Goal: Information Seeking & Learning: Learn about a topic

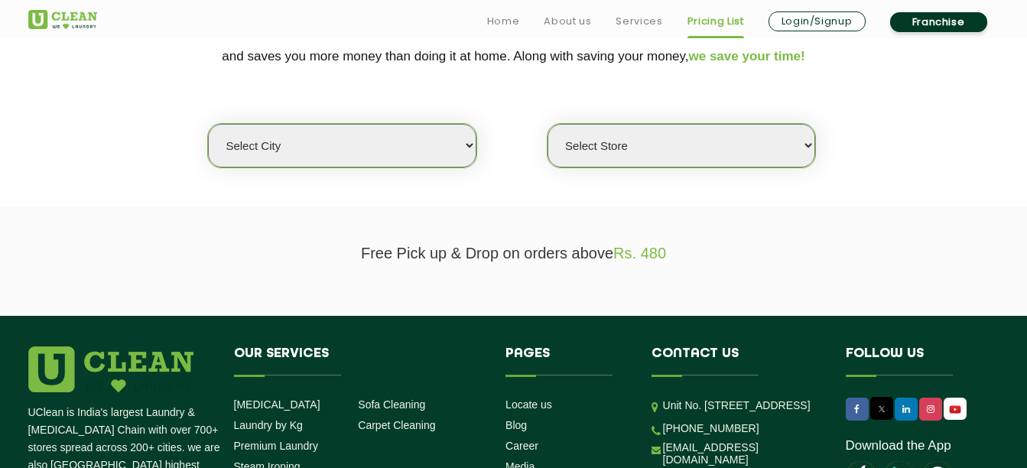
scroll to position [360, 0]
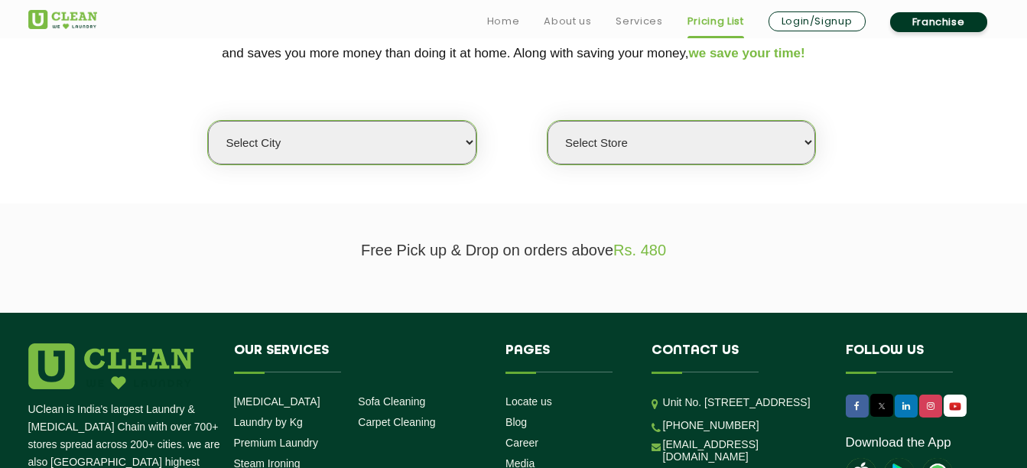
click at [428, 135] on select "Select city [GEOGRAPHIC_DATA] [GEOGRAPHIC_DATA] [GEOGRAPHIC_DATA] [GEOGRAPHIC_D…" at bounding box center [342, 143] width 268 height 44
select select "1"
click at [208, 121] on select "Select city [GEOGRAPHIC_DATA] [GEOGRAPHIC_DATA] [GEOGRAPHIC_DATA] [GEOGRAPHIC_D…" at bounding box center [342, 143] width 268 height 44
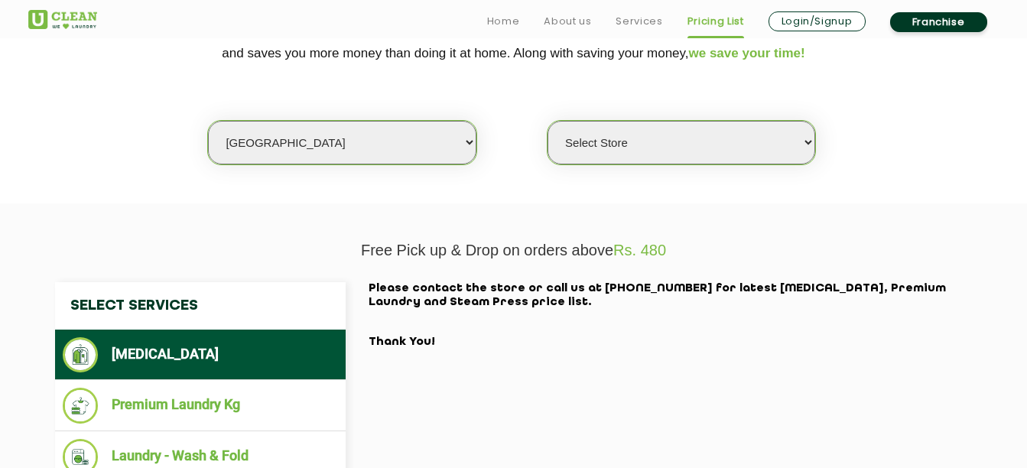
click at [680, 131] on select "Select Store [GEOGRAPHIC_DATA] [GEOGRAPHIC_DATA] 2 [GEOGRAPHIC_DATA] [GEOGRAPHI…" at bounding box center [682, 143] width 268 height 44
select select "26"
click at [548, 121] on select "Select Store [GEOGRAPHIC_DATA] [GEOGRAPHIC_DATA] 2 [GEOGRAPHIC_DATA] [GEOGRAPHI…" at bounding box center [682, 143] width 268 height 44
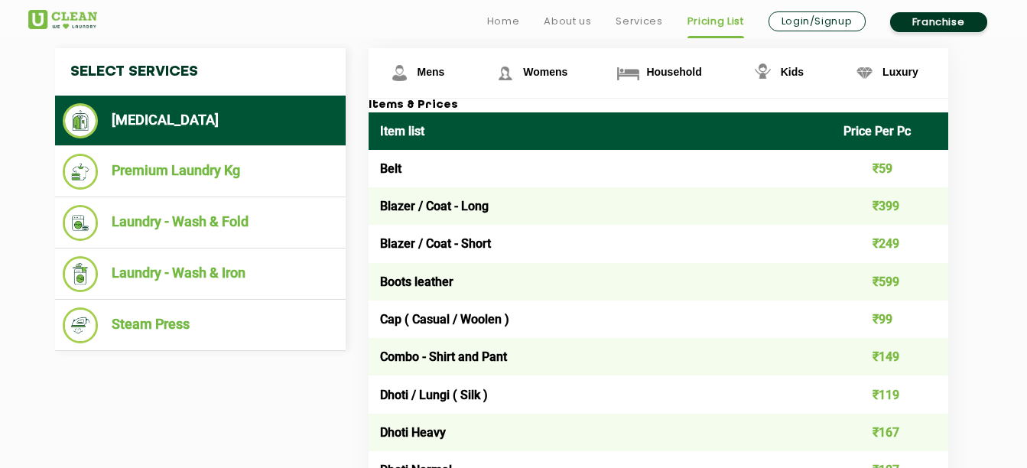
scroll to position [593, 0]
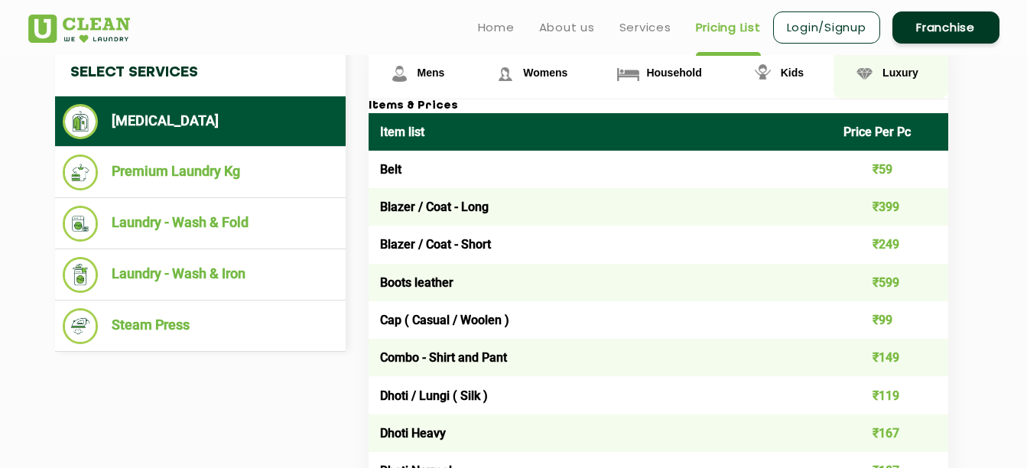
click at [893, 71] on span "Luxury" at bounding box center [901, 73] width 36 height 12
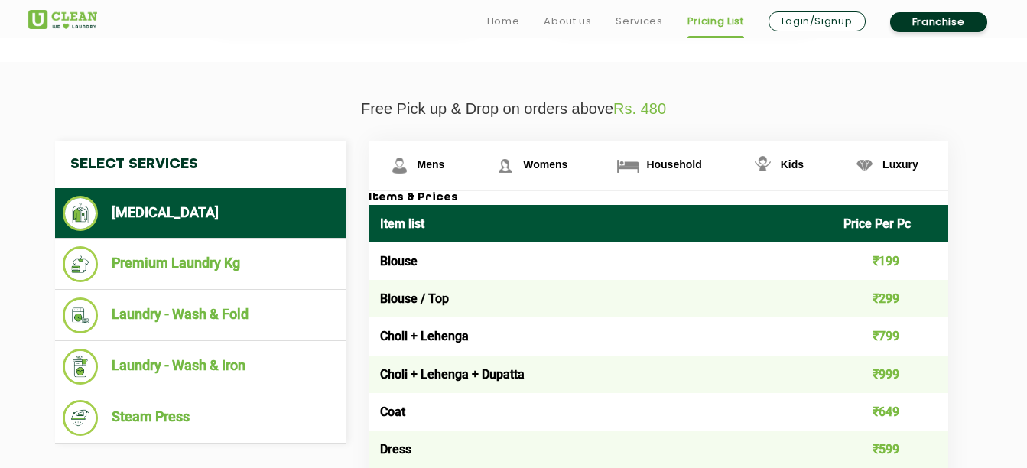
scroll to position [525, 0]
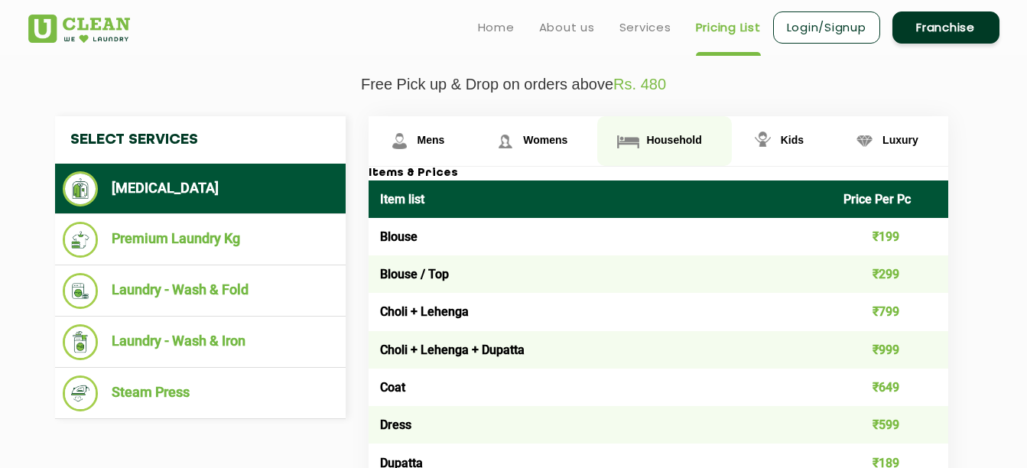
click at [681, 132] on link "Household" at bounding box center [664, 141] width 134 height 50
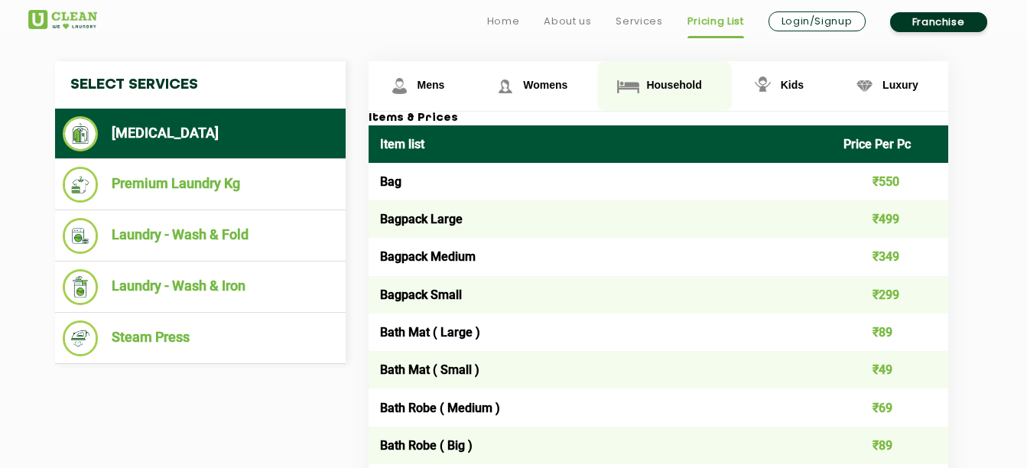
scroll to position [584, 0]
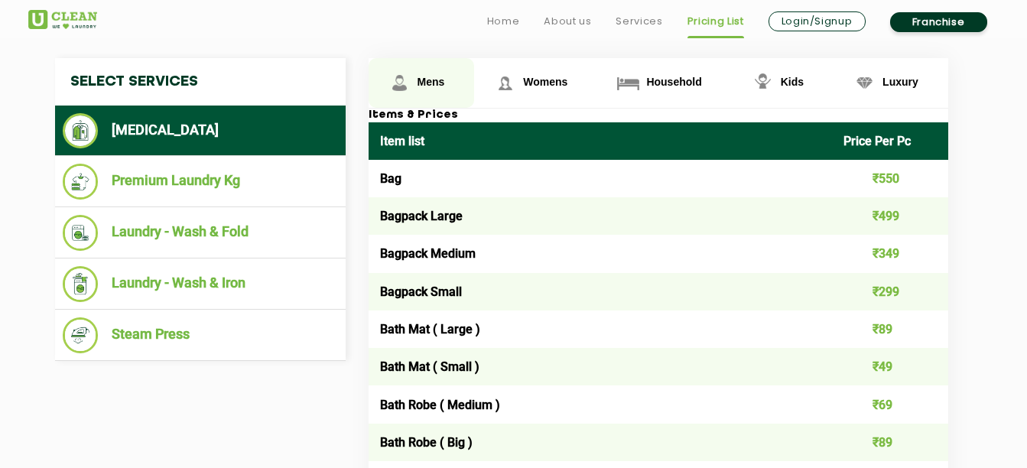
click at [408, 70] on link "Mens" at bounding box center [422, 83] width 106 height 50
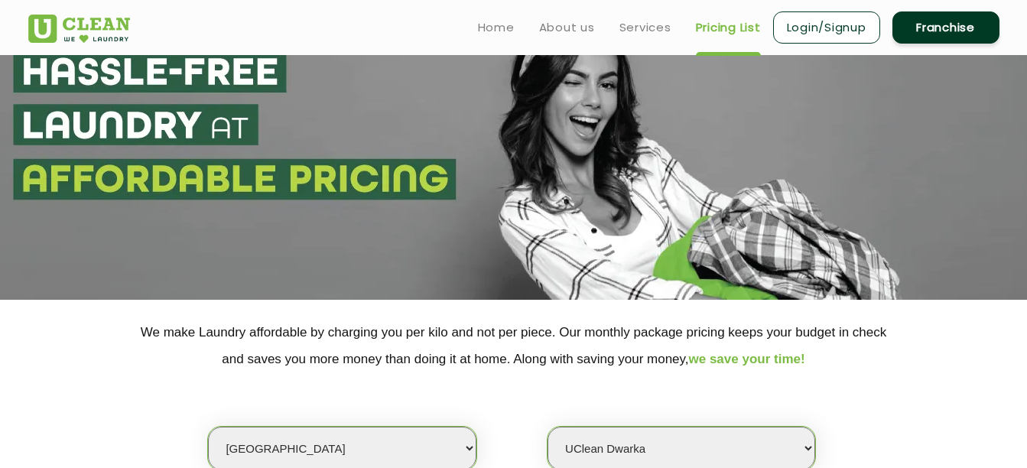
scroll to position [0, 0]
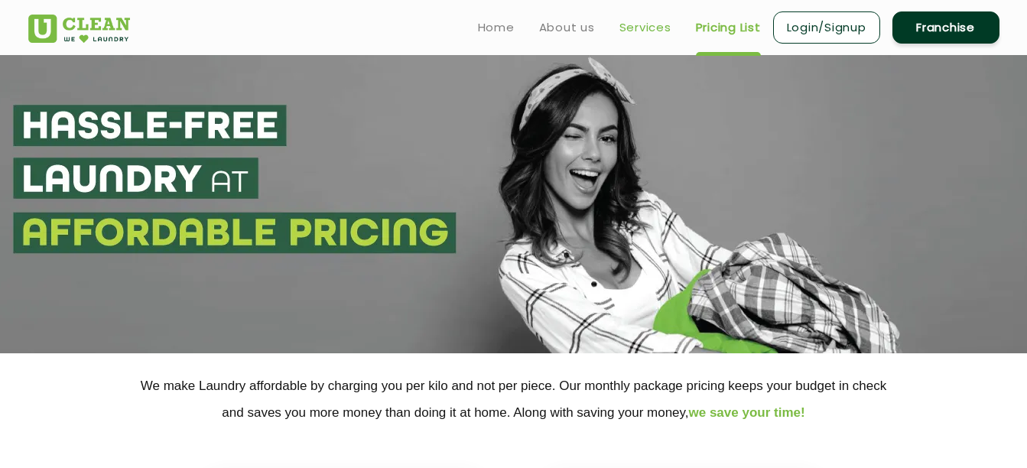
click at [636, 32] on link "Services" at bounding box center [646, 27] width 52 height 18
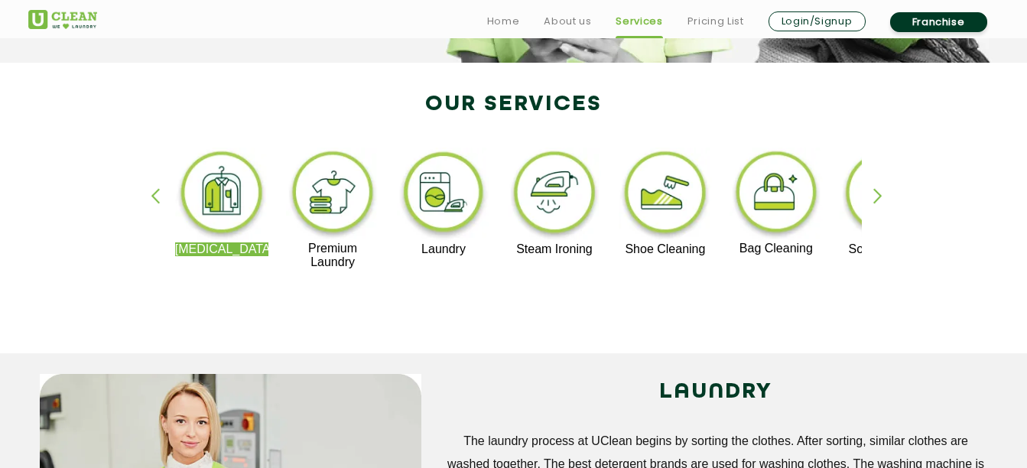
scroll to position [291, 0]
click at [883, 194] on div "button" at bounding box center [885, 208] width 23 height 42
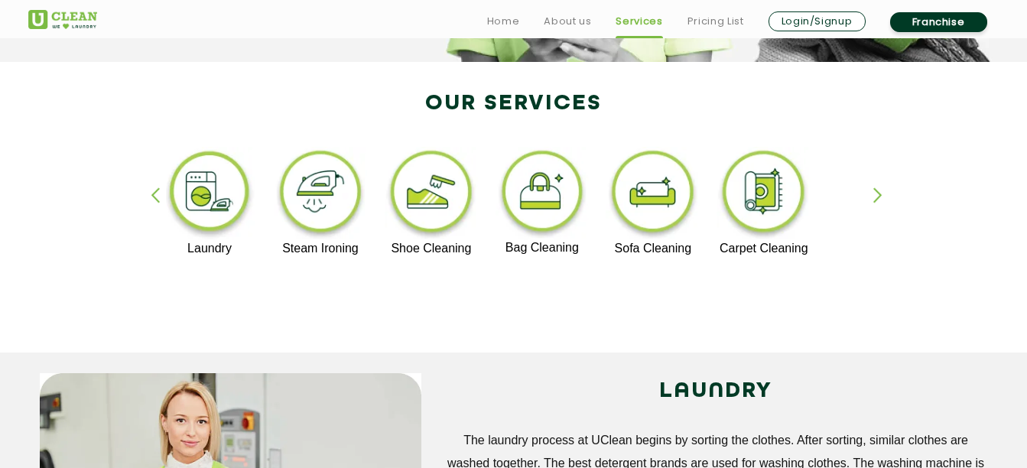
click at [156, 196] on div "button" at bounding box center [162, 208] width 23 height 42
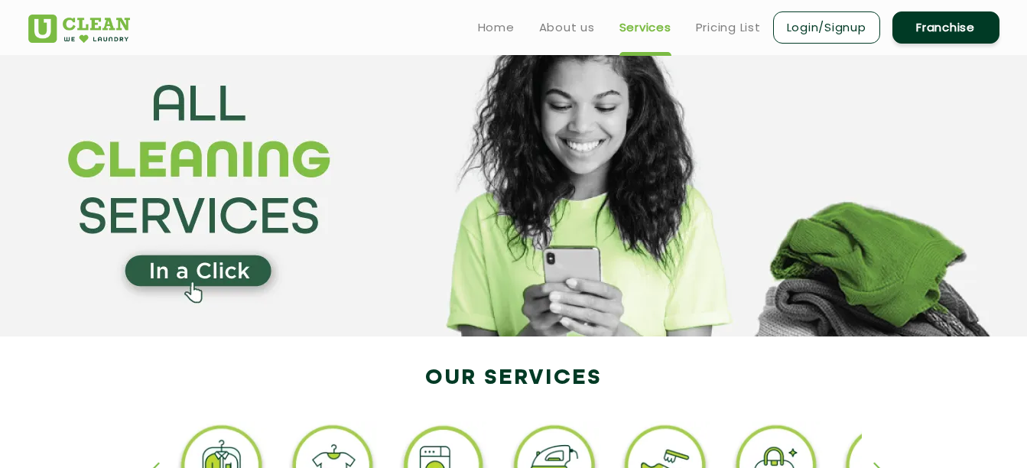
scroll to position [0, 0]
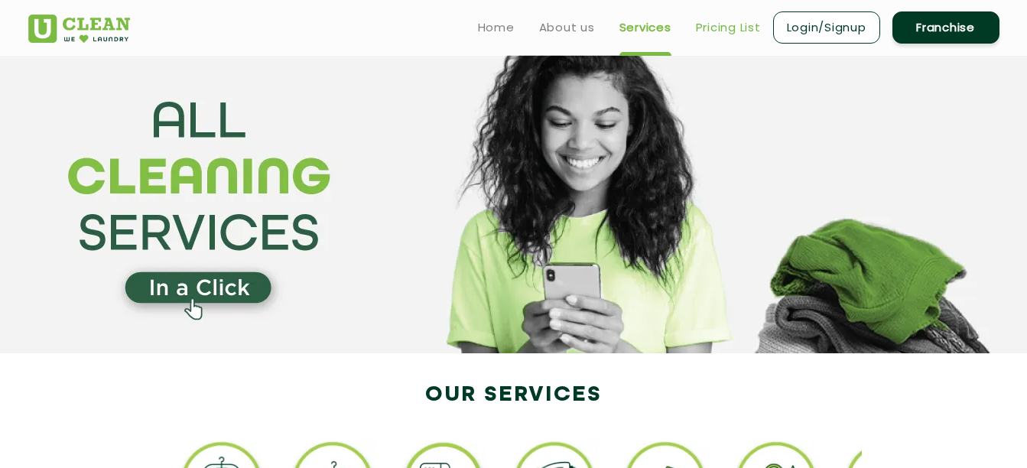
click at [724, 24] on link "Pricing List" at bounding box center [728, 27] width 65 height 18
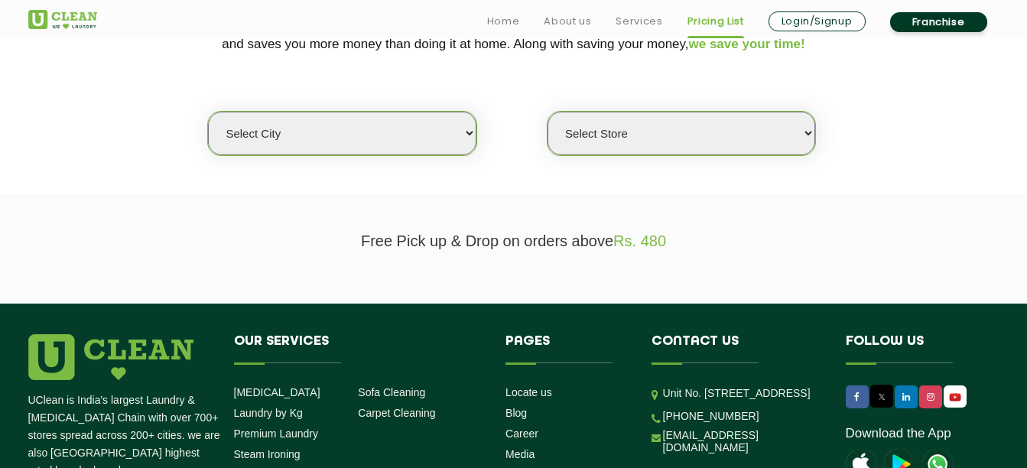
scroll to position [369, 0]
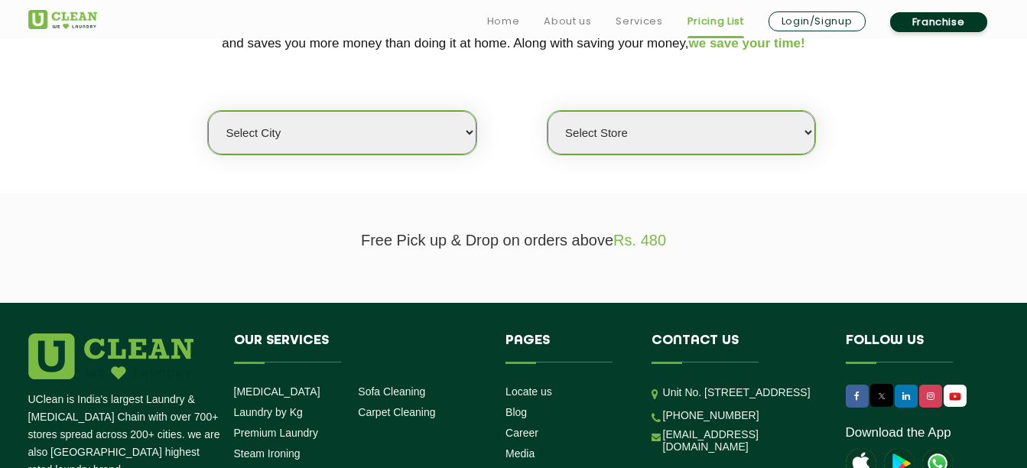
click at [460, 144] on select "Select city [GEOGRAPHIC_DATA] [GEOGRAPHIC_DATA] [GEOGRAPHIC_DATA] [GEOGRAPHIC_D…" at bounding box center [342, 133] width 268 height 44
click at [208, 111] on select "Select city [GEOGRAPHIC_DATA] [GEOGRAPHIC_DATA] [GEOGRAPHIC_DATA] [GEOGRAPHIC_D…" at bounding box center [342, 133] width 268 height 44
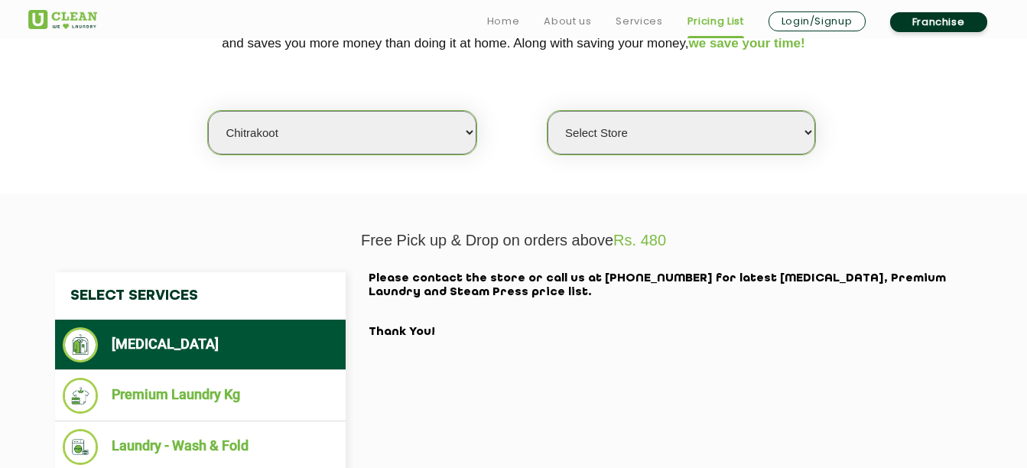
click at [353, 123] on select "Select city [GEOGRAPHIC_DATA] [GEOGRAPHIC_DATA] [GEOGRAPHIC_DATA] [GEOGRAPHIC_D…" at bounding box center [342, 133] width 268 height 44
select select "1"
click at [208, 111] on select "Select city [GEOGRAPHIC_DATA] [GEOGRAPHIC_DATA] [GEOGRAPHIC_DATA] [GEOGRAPHIC_D…" at bounding box center [342, 133] width 268 height 44
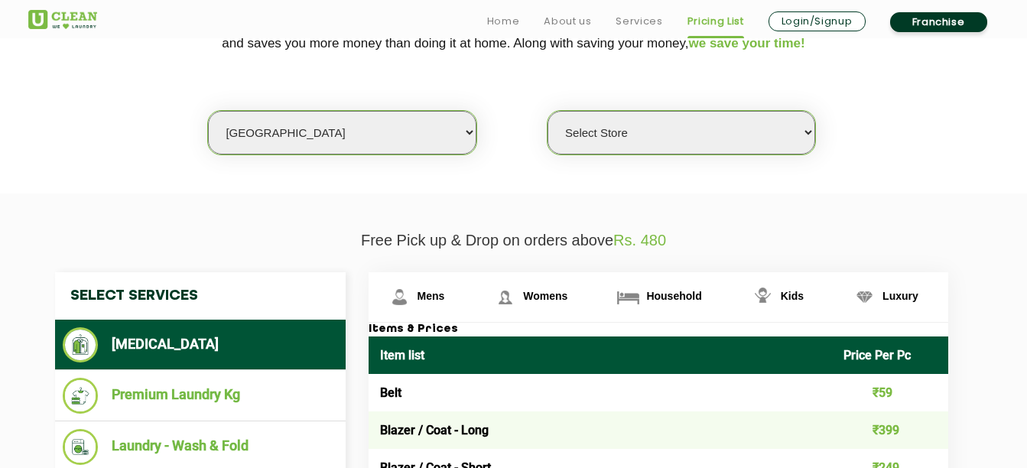
click at [701, 138] on select "Select Store [GEOGRAPHIC_DATA] [GEOGRAPHIC_DATA] 2 [GEOGRAPHIC_DATA] [GEOGRAPHI…" at bounding box center [682, 133] width 268 height 44
select select "26"
click at [548, 111] on select "Select Store [GEOGRAPHIC_DATA] [GEOGRAPHIC_DATA] 2 [GEOGRAPHIC_DATA] [GEOGRAPHI…" at bounding box center [682, 133] width 268 height 44
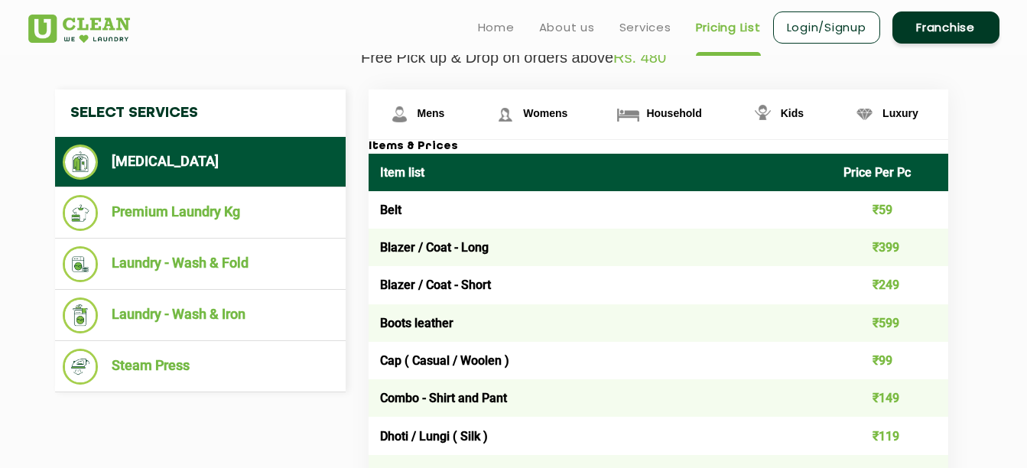
scroll to position [552, 0]
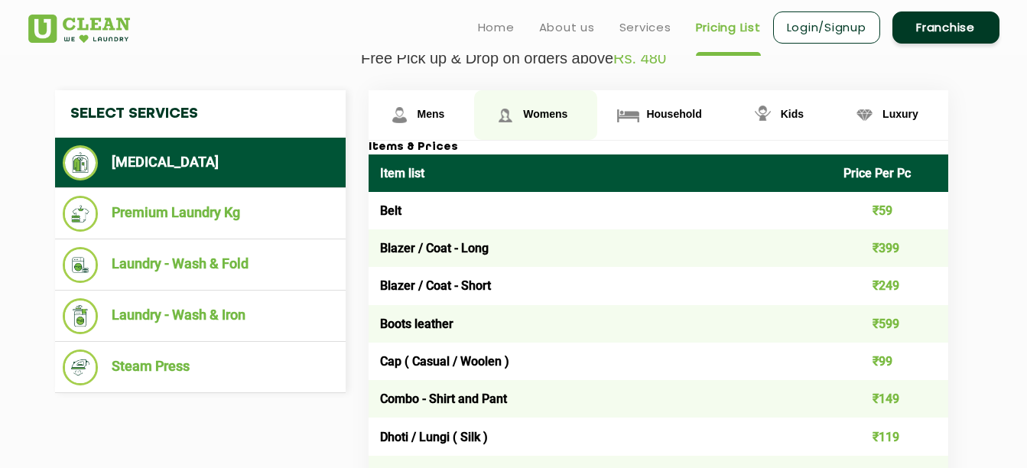
click at [517, 115] on img at bounding box center [505, 115] width 27 height 27
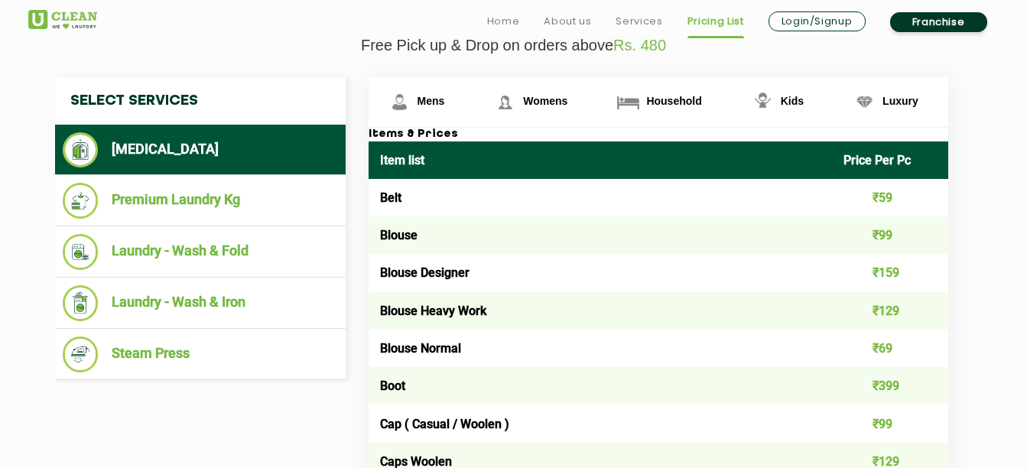
scroll to position [564, 0]
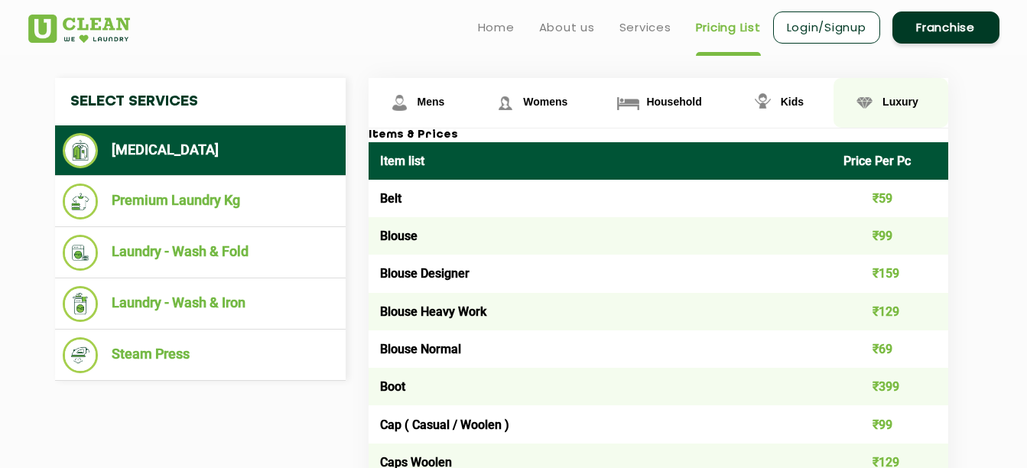
click at [887, 126] on link "Luxury" at bounding box center [891, 103] width 115 height 50
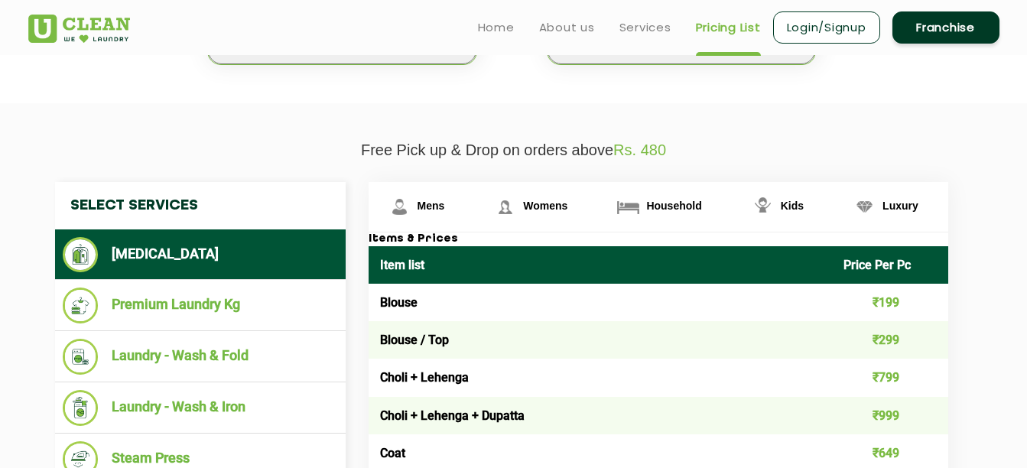
scroll to position [459, 0]
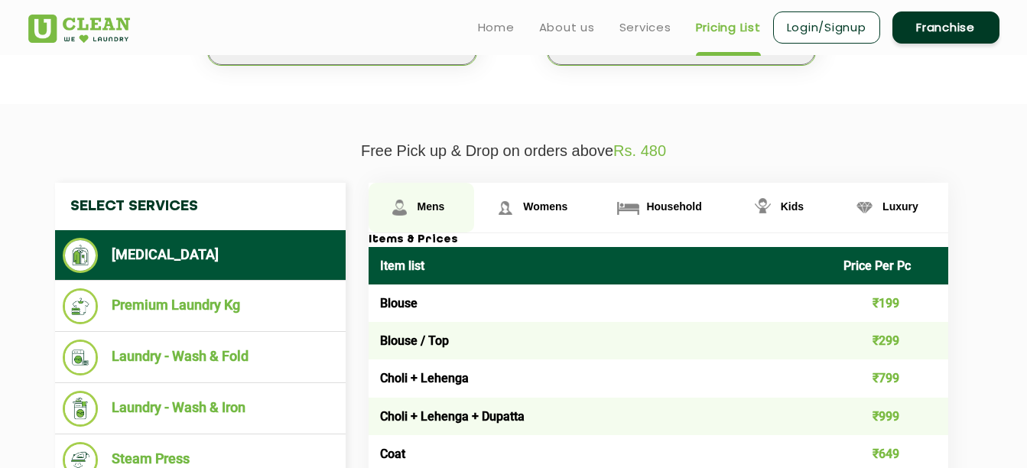
click at [449, 206] on link "Mens" at bounding box center [422, 208] width 106 height 50
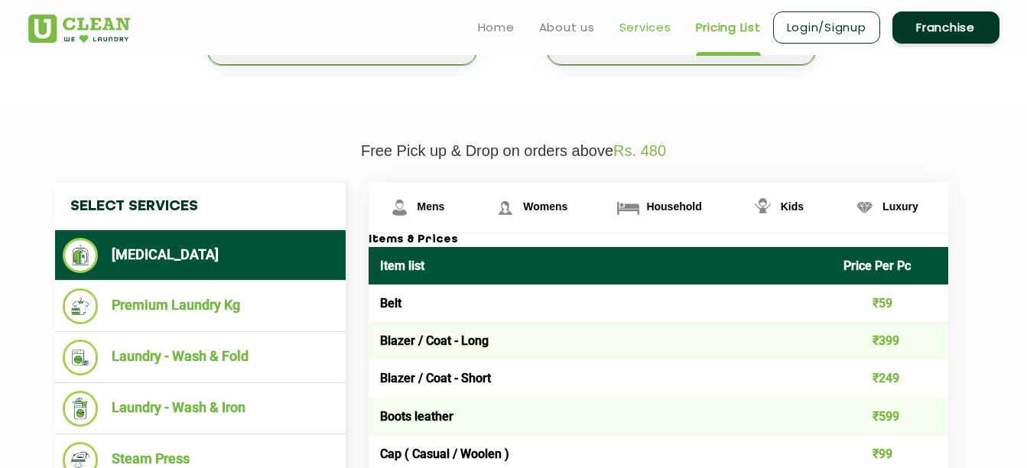
scroll to position [2188, 0]
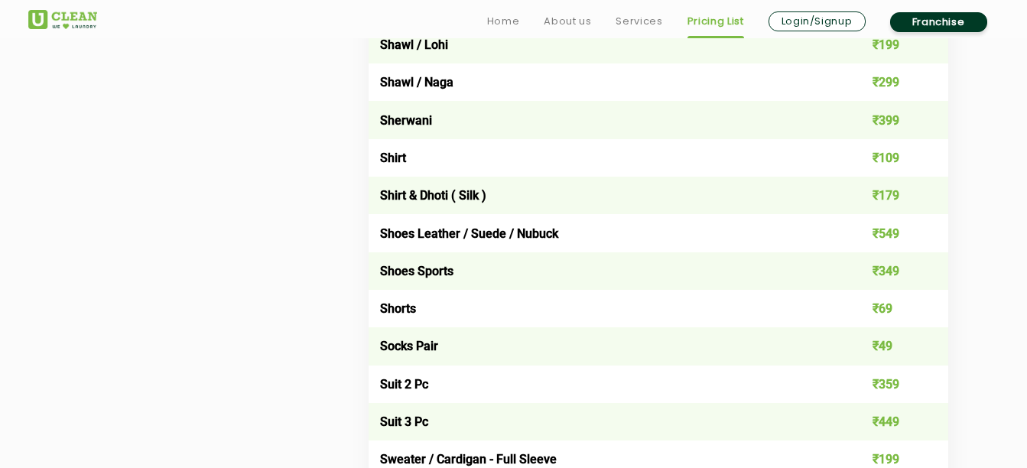
click at [548, 236] on td "Shoes Leather / Suede / Nubuck" at bounding box center [601, 232] width 464 height 37
click at [607, 229] on td "Shoes Leather / Suede / Nubuck" at bounding box center [601, 232] width 464 height 37
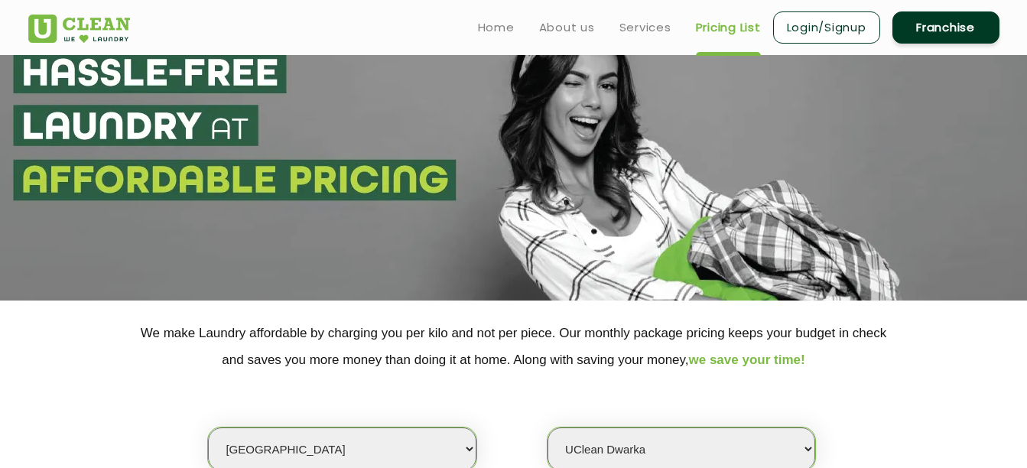
scroll to position [0, 0]
